Goal: Task Accomplishment & Management: Complete application form

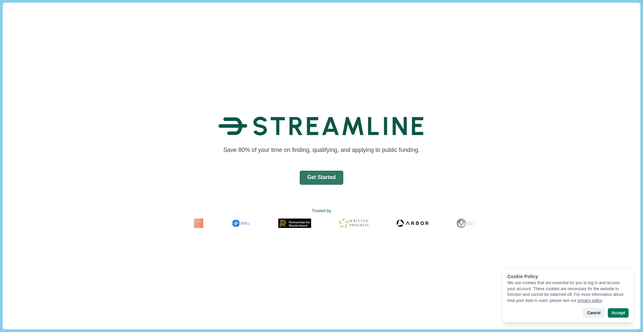
click at [587, 313] on button "Cancel" at bounding box center [593, 312] width 21 height 9
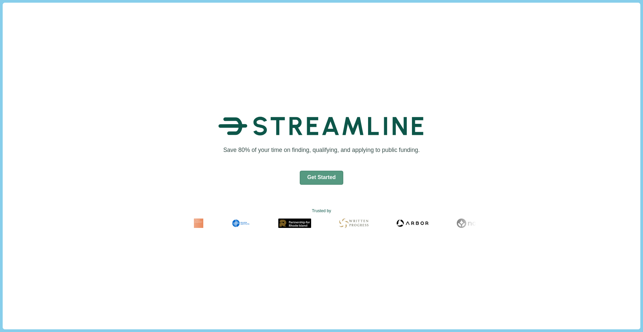
click at [318, 179] on button "Get Started" at bounding box center [322, 178] width 44 height 14
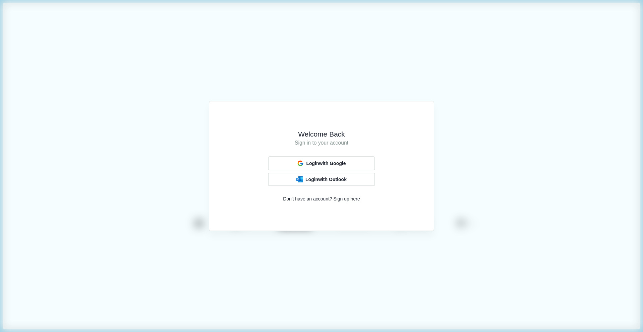
drag, startPoint x: 289, startPoint y: 61, endPoint x: 141, endPoint y: 56, distance: 148.0
click at [287, 61] on div "Welcome Back Sign in to your account Login with Google Login with Outlook Don't…" at bounding box center [321, 166] width 643 height 332
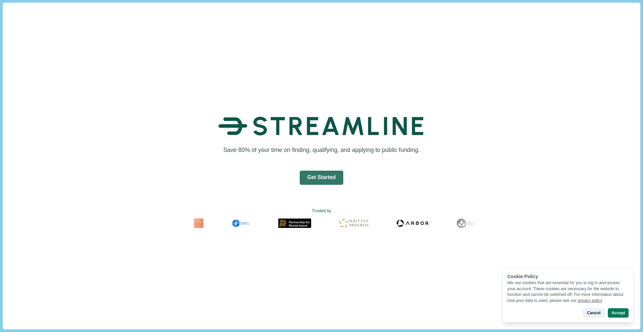
click at [592, 314] on button "Cancel" at bounding box center [593, 312] width 21 height 9
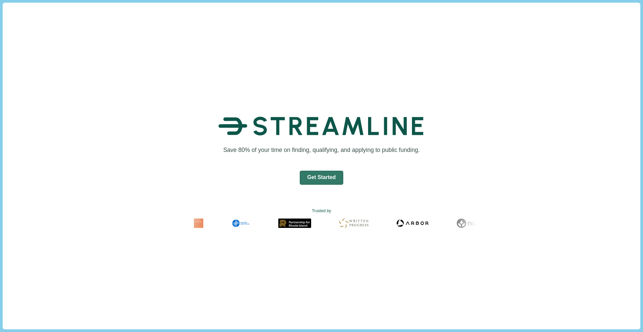
click at [148, 86] on div "Save 80% of your time on finding, qualifying, and applying to public funding. G…" at bounding box center [321, 169] width 637 height 332
